Goal: Task Accomplishment & Management: Manage account settings

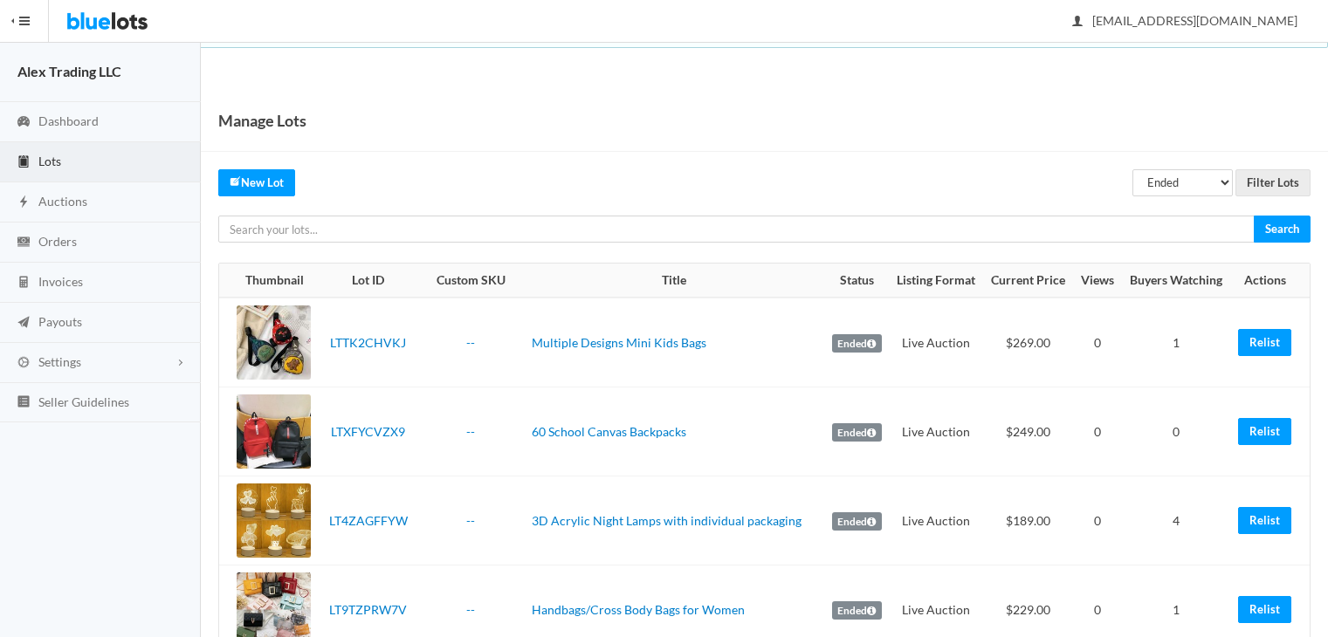
scroll to position [30, 0]
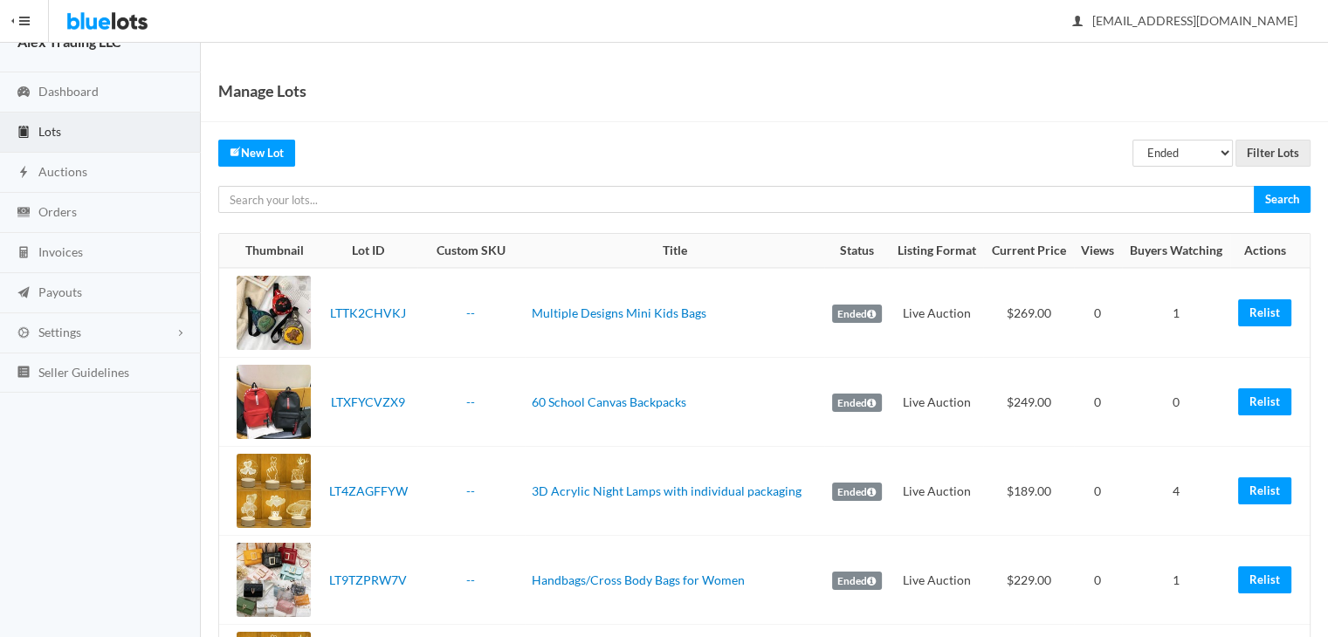
click at [57, 168] on span "Auctions" at bounding box center [62, 171] width 49 height 15
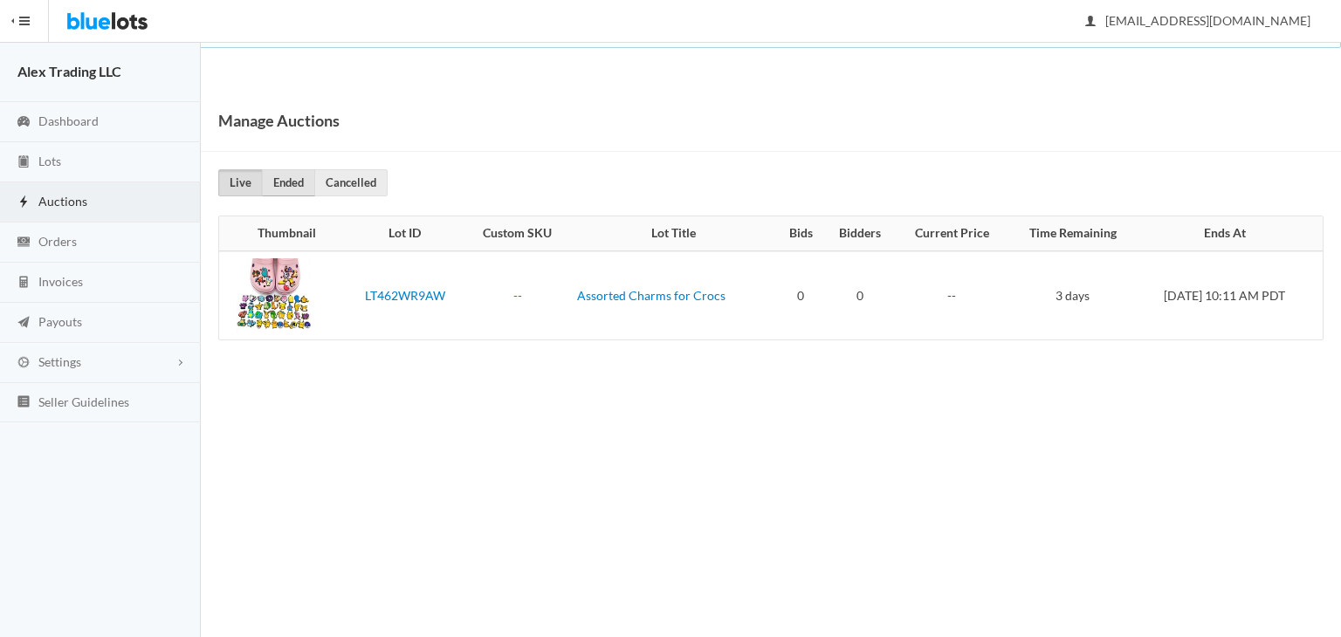
click at [292, 181] on link "Ended" at bounding box center [288, 182] width 53 height 27
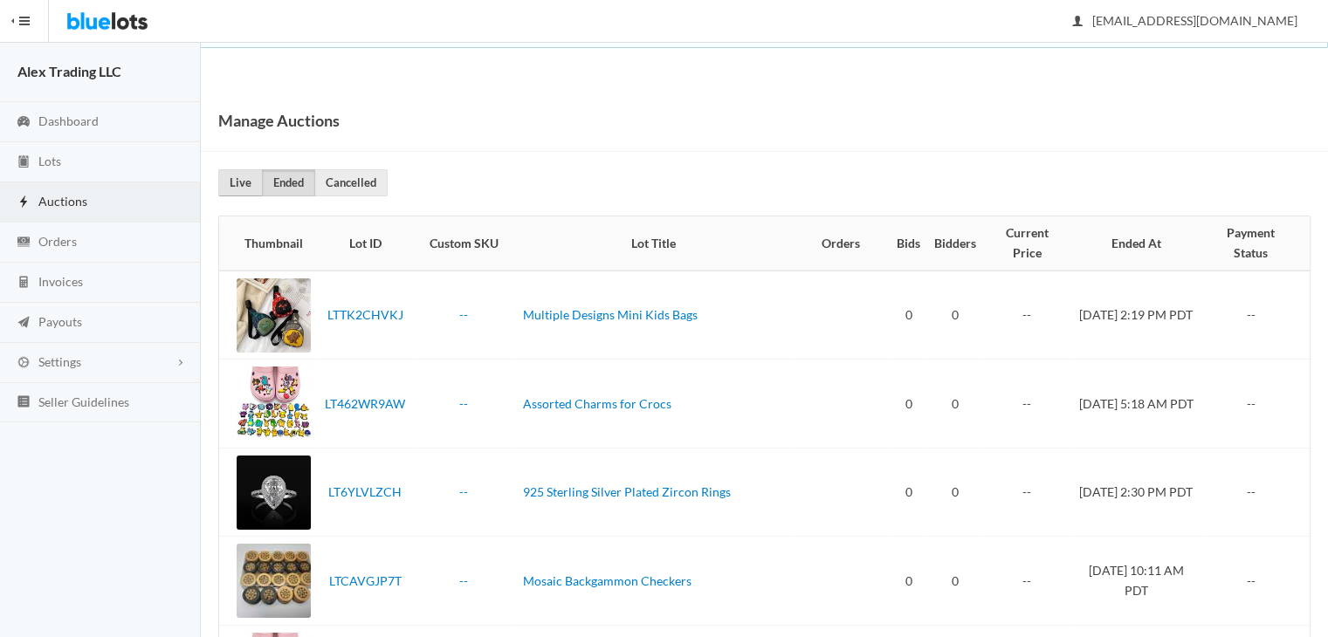
click at [244, 188] on link "Live" at bounding box center [240, 182] width 45 height 27
